Goal: Task Accomplishment & Management: Manage account settings

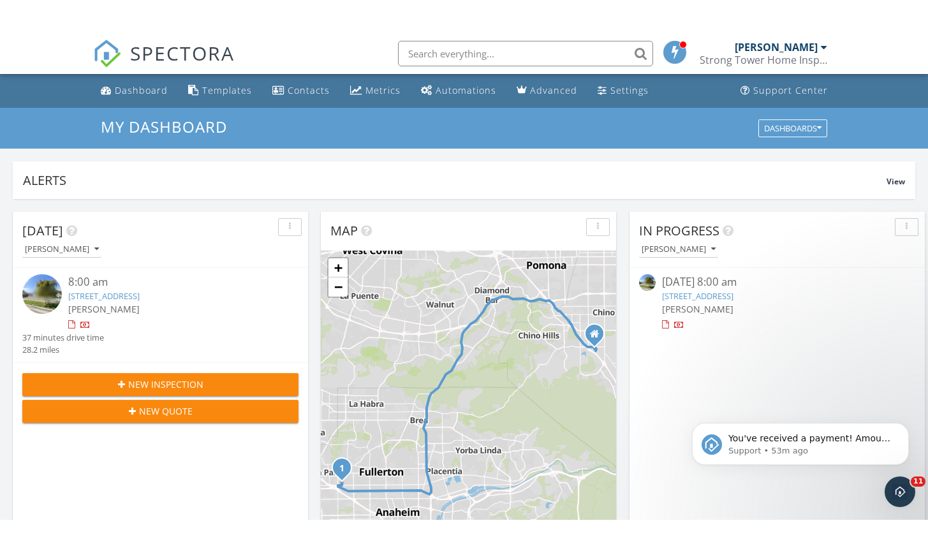
scroll to position [1162, 929]
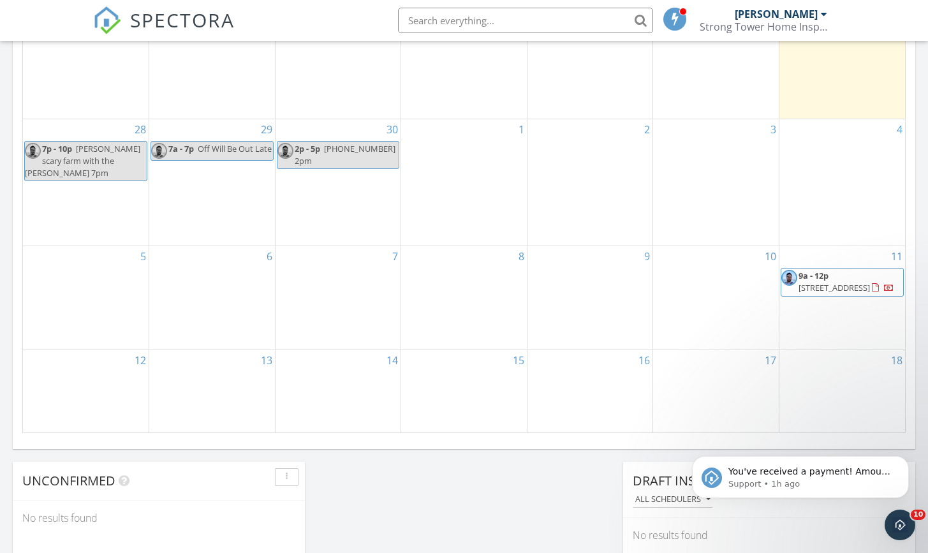
scroll to position [488, 0]
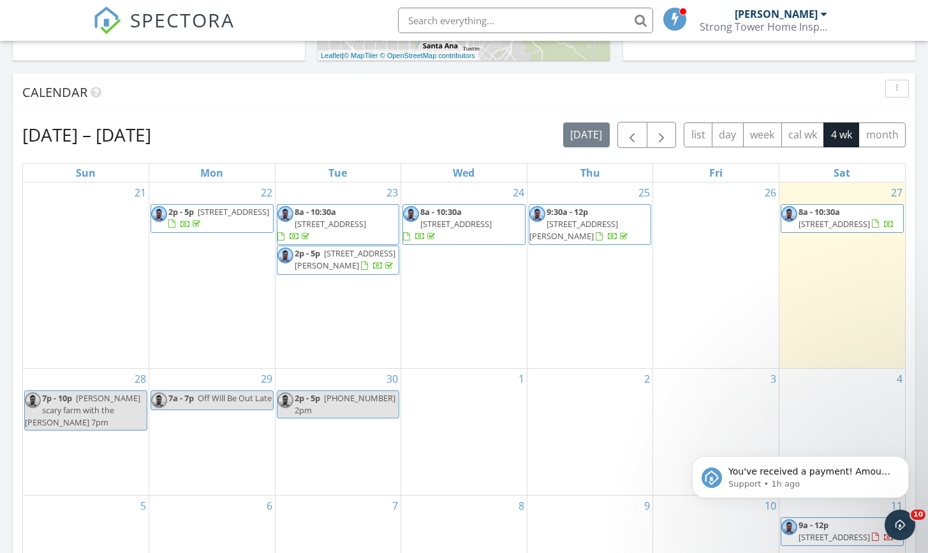
click at [838, 219] on span "1001 Nicklett Ave, Fullerton 92833" at bounding box center [834, 223] width 71 height 11
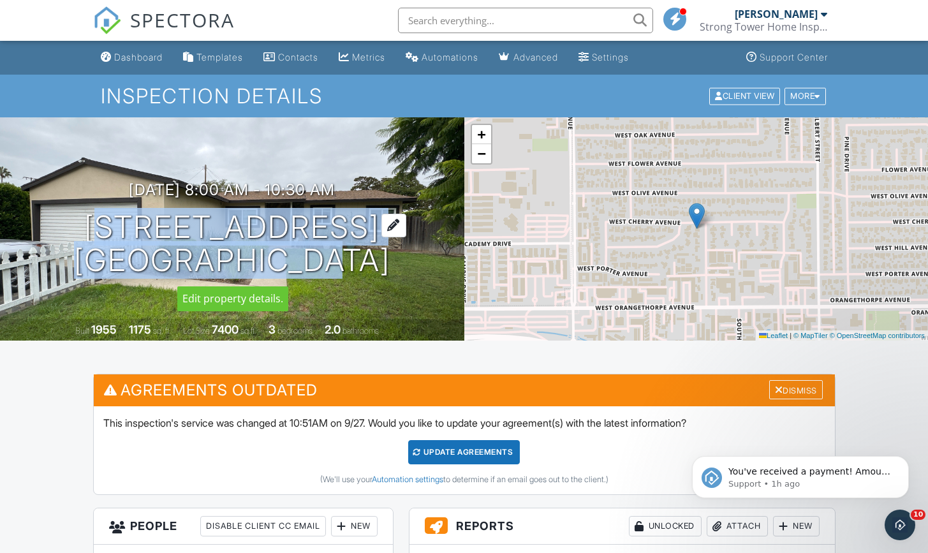
drag, startPoint x: 29, startPoint y: 203, endPoint x: 292, endPoint y: 258, distance: 269.1
click at [292, 258] on div "09/27/2025 8:00 am - 10:30 am 1001 Nicklett Ave Fullerton, CA 92833" at bounding box center [232, 229] width 464 height 96
copy h1 "1001 Nicklett Ave Fullerton, CA"
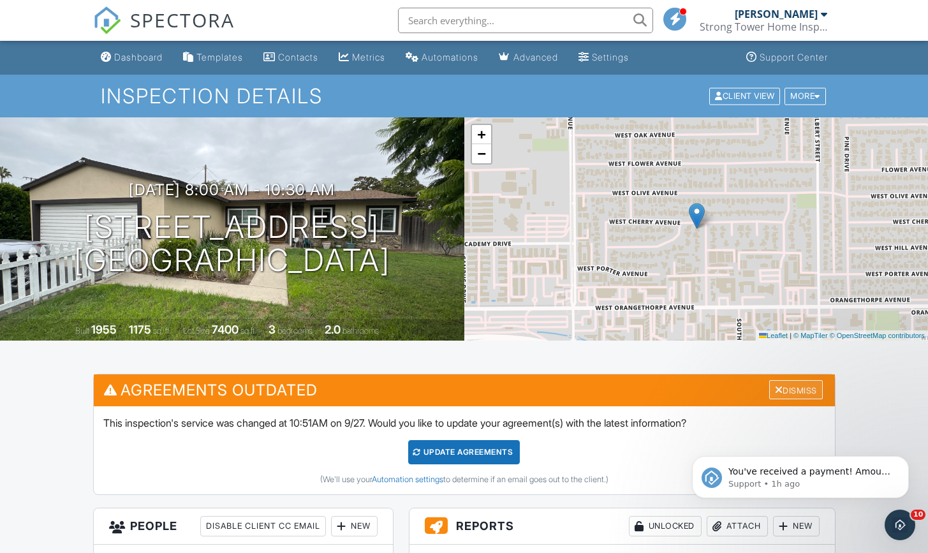
click at [798, 392] on div "Dismiss" at bounding box center [796, 390] width 54 height 20
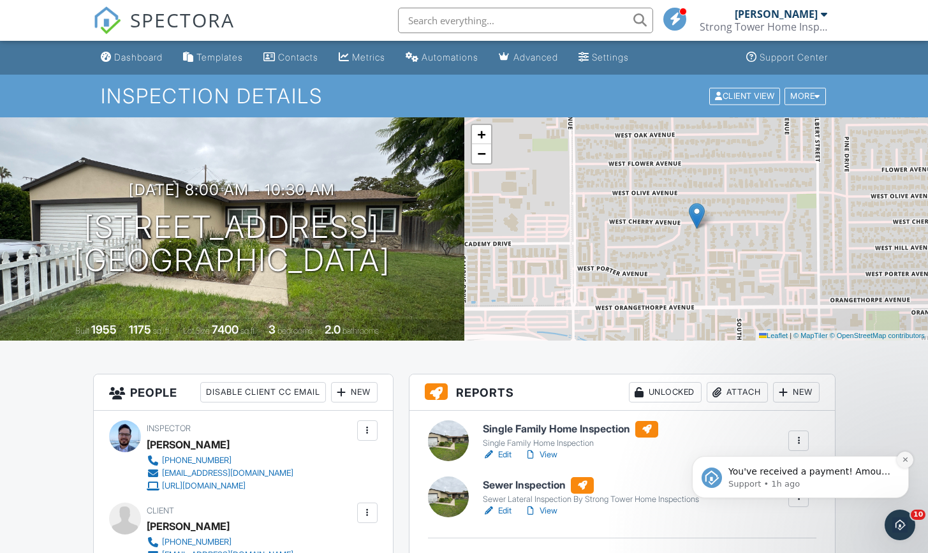
click at [908, 459] on icon "Dismiss notification" at bounding box center [905, 459] width 7 height 7
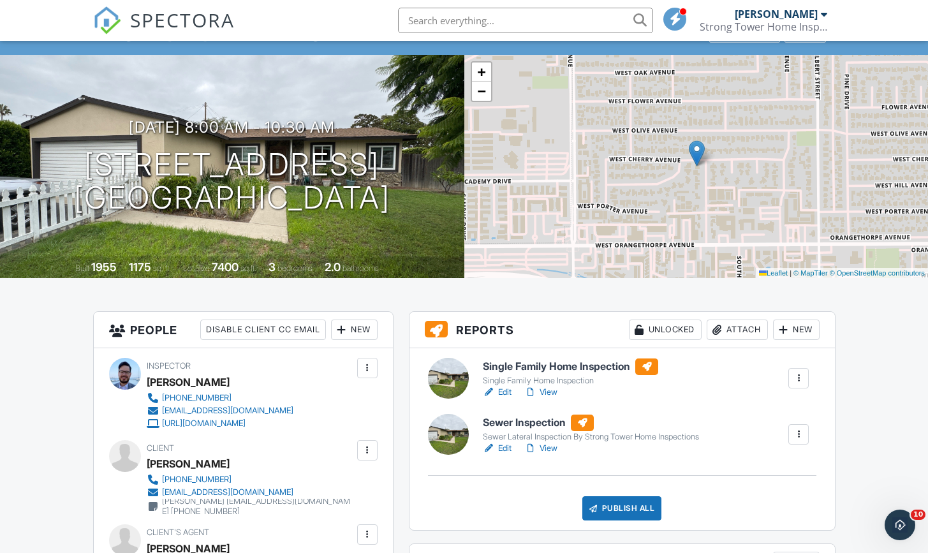
scroll to position [102, 0]
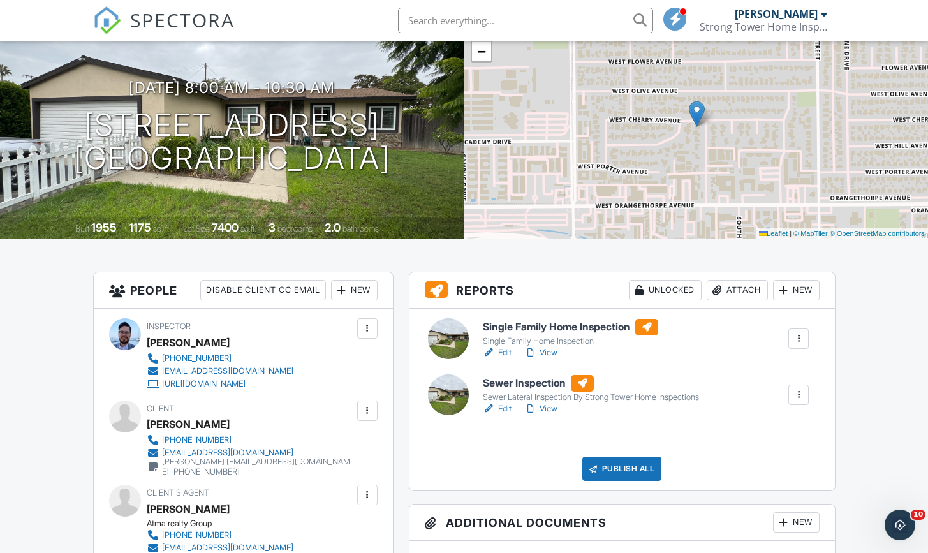
click at [538, 381] on h6 "Sewer Inspection" at bounding box center [591, 383] width 216 height 17
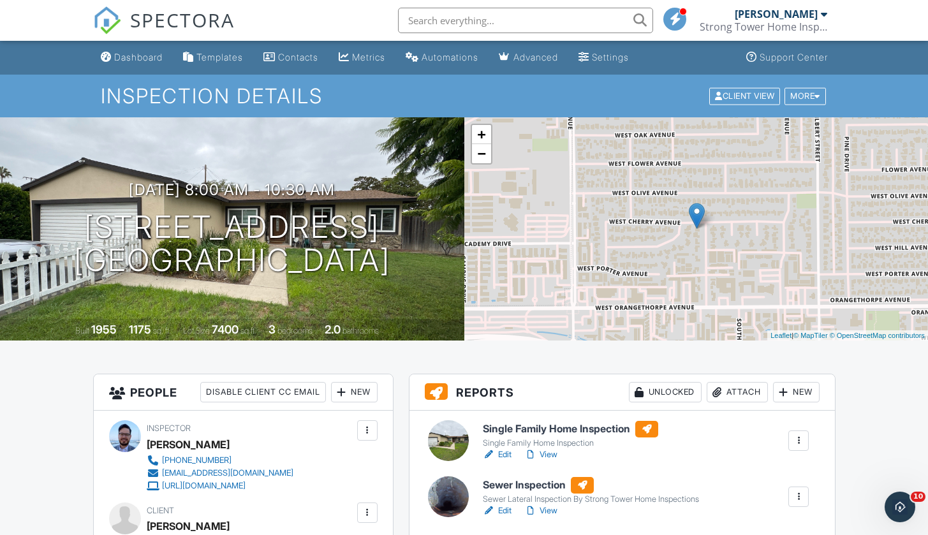
click at [552, 458] on link "View" at bounding box center [540, 454] width 33 height 13
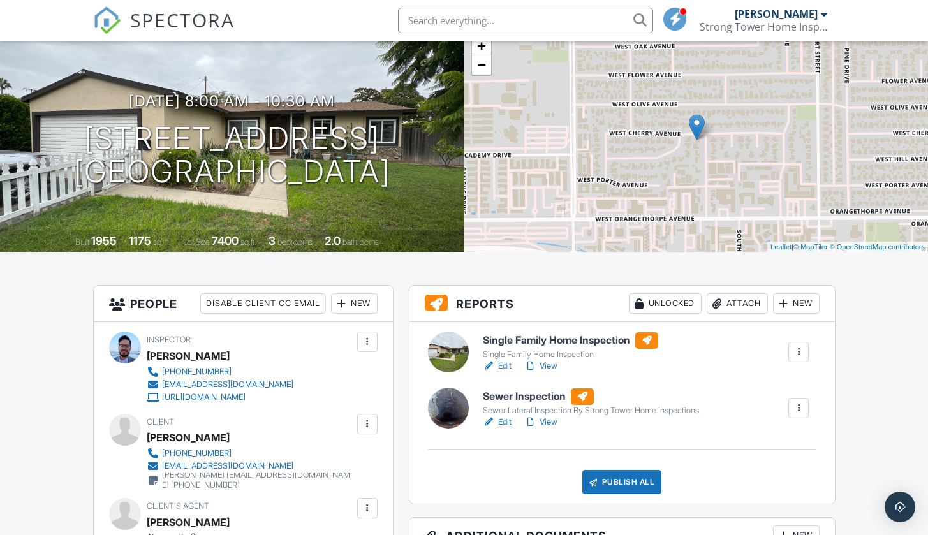
click at [548, 337] on h6 "Single Family Home Inspection" at bounding box center [570, 340] width 175 height 17
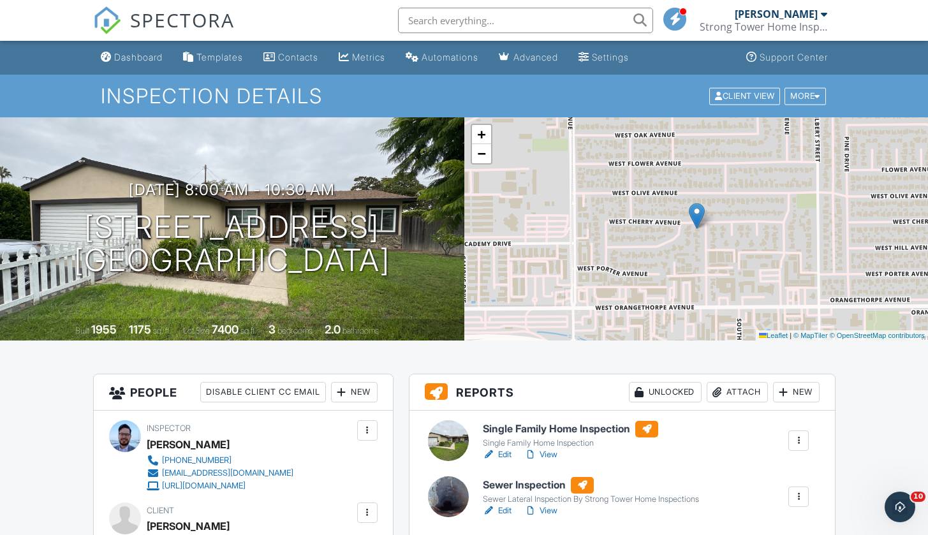
click at [525, 426] on h6 "Single Family Home Inspection" at bounding box center [570, 429] width 175 height 17
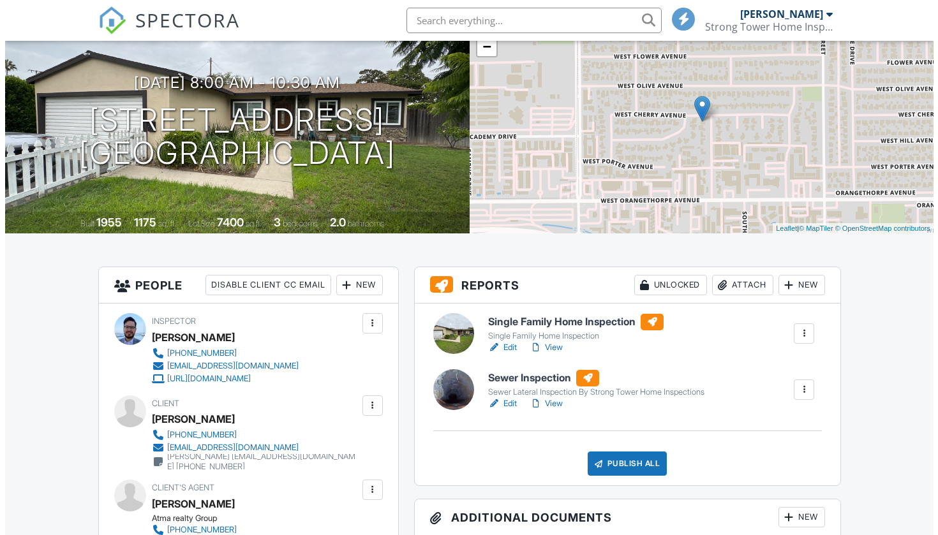
scroll to position [210, 0]
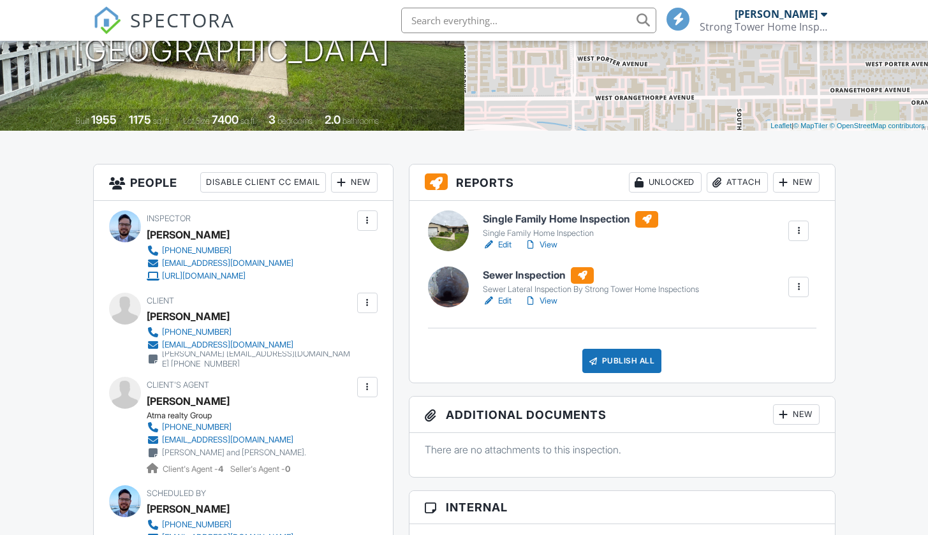
click at [620, 363] on div "Publish All" at bounding box center [622, 361] width 80 height 24
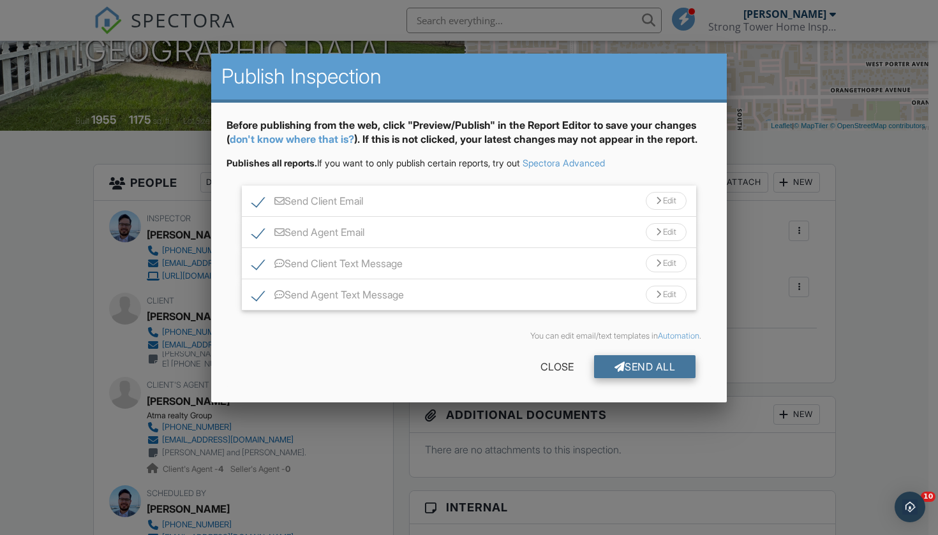
click at [664, 364] on div "Send All" at bounding box center [645, 366] width 102 height 23
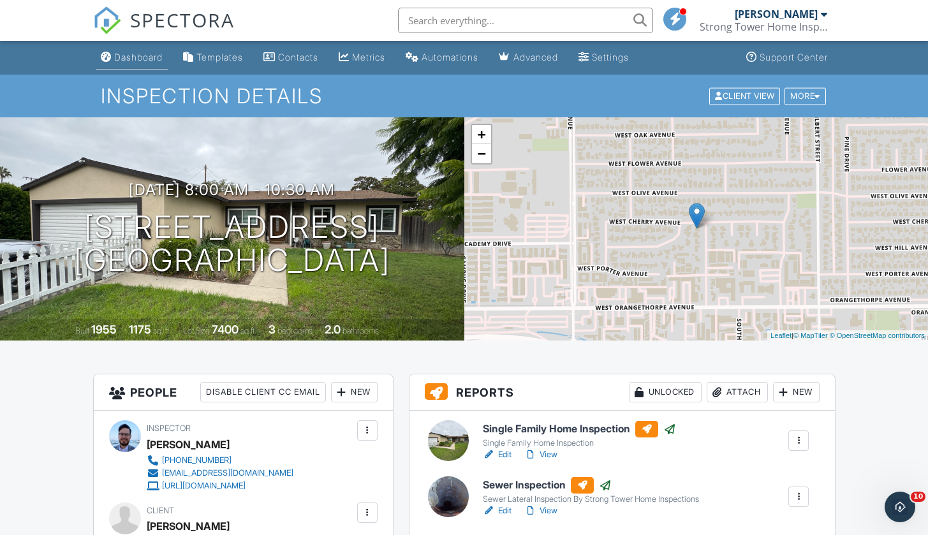
click at [117, 59] on div "Dashboard" at bounding box center [138, 57] width 48 height 11
